Goal: Check status: Check status

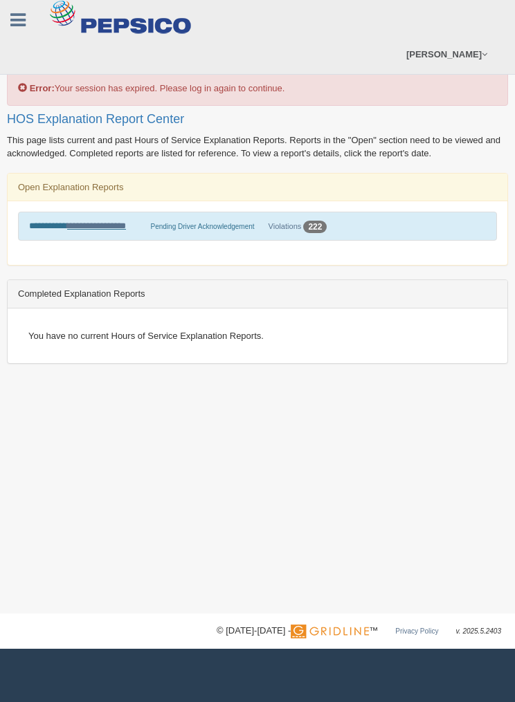
click at [304, 93] on div "Error: Your session has expired. Please log in again to continue." at bounding box center [257, 56] width 501 height 99
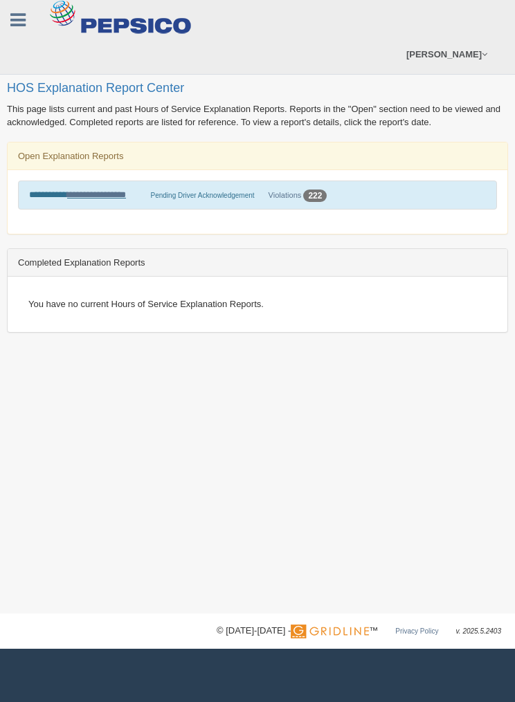
click at [82, 196] on link "**********" at bounding box center [96, 194] width 59 height 9
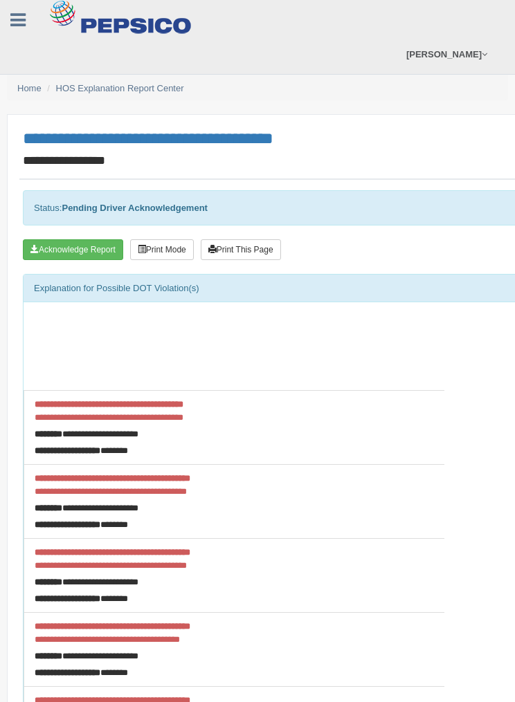
click at [75, 248] on button "Acknowledge Report" at bounding box center [73, 249] width 100 height 21
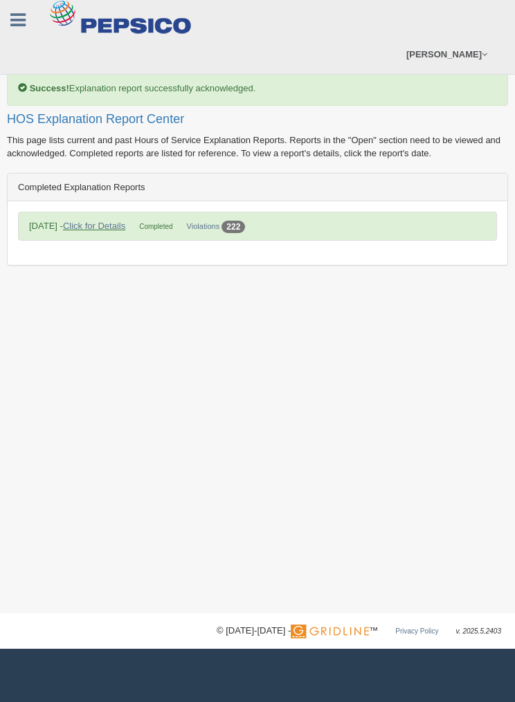
click at [89, 228] on link "Click for Details" at bounding box center [94, 226] width 62 height 10
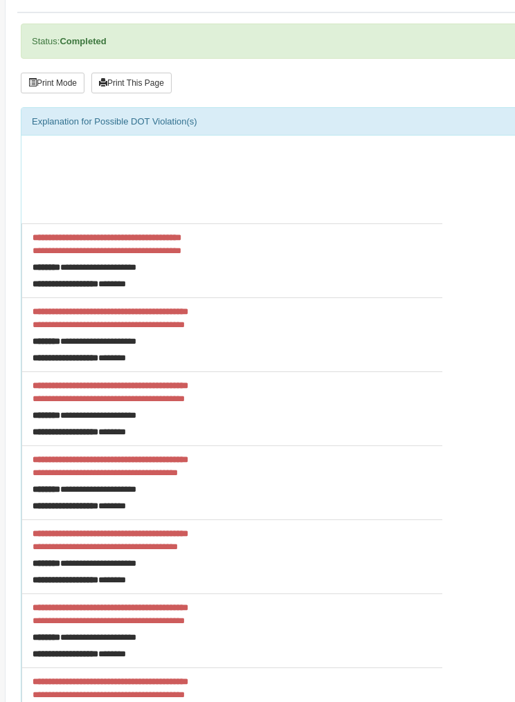
scroll to position [167, 2]
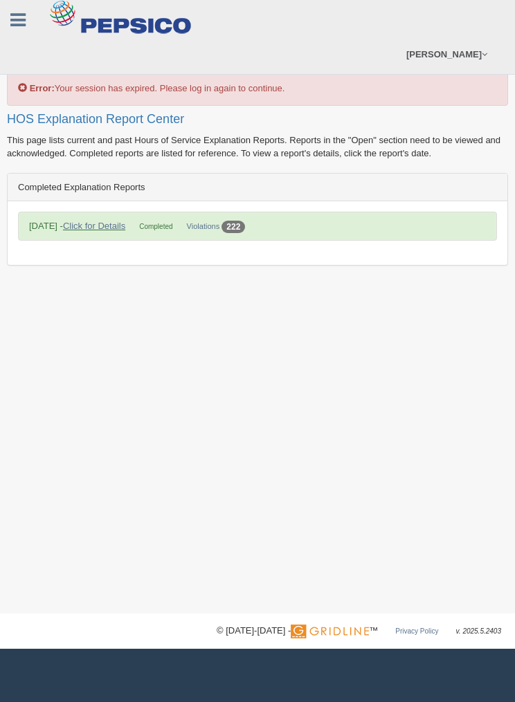
click at [94, 223] on link "Click for Details" at bounding box center [94, 226] width 62 height 10
